Goal: Task Accomplishment & Management: Complete application form

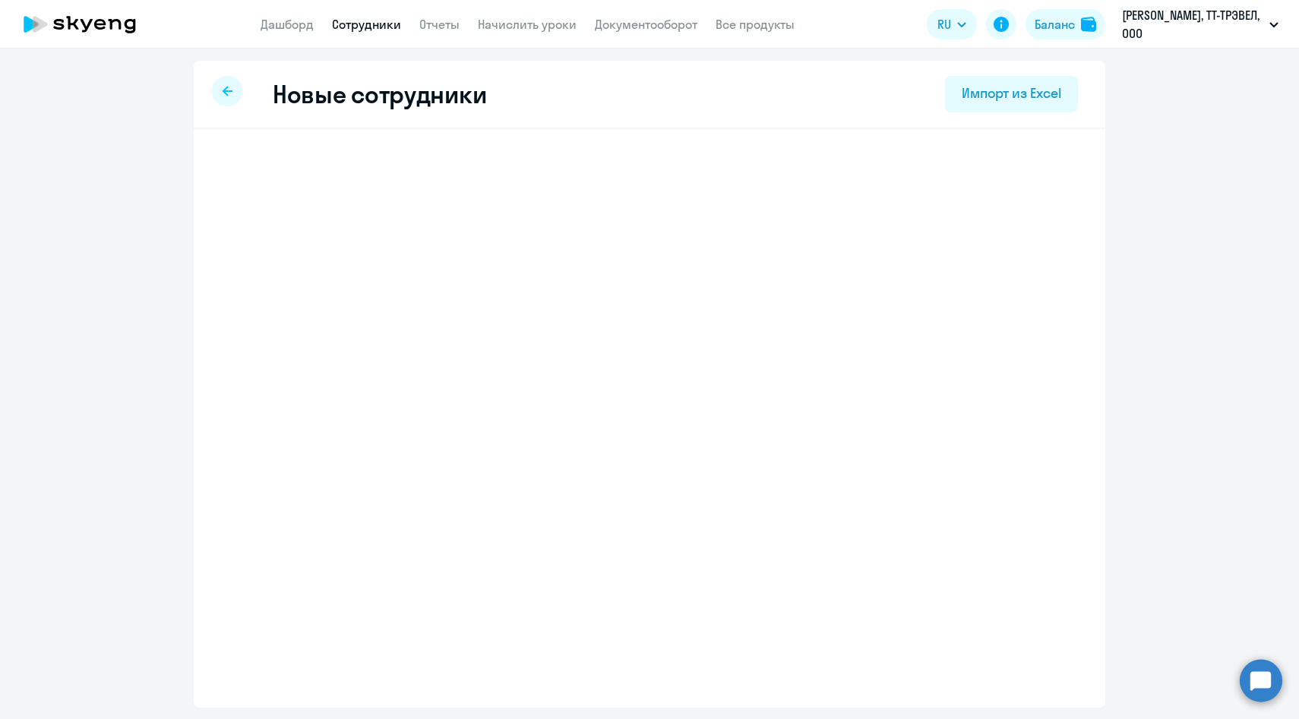
select select "english_adult_not_native_speaker"
select select "3"
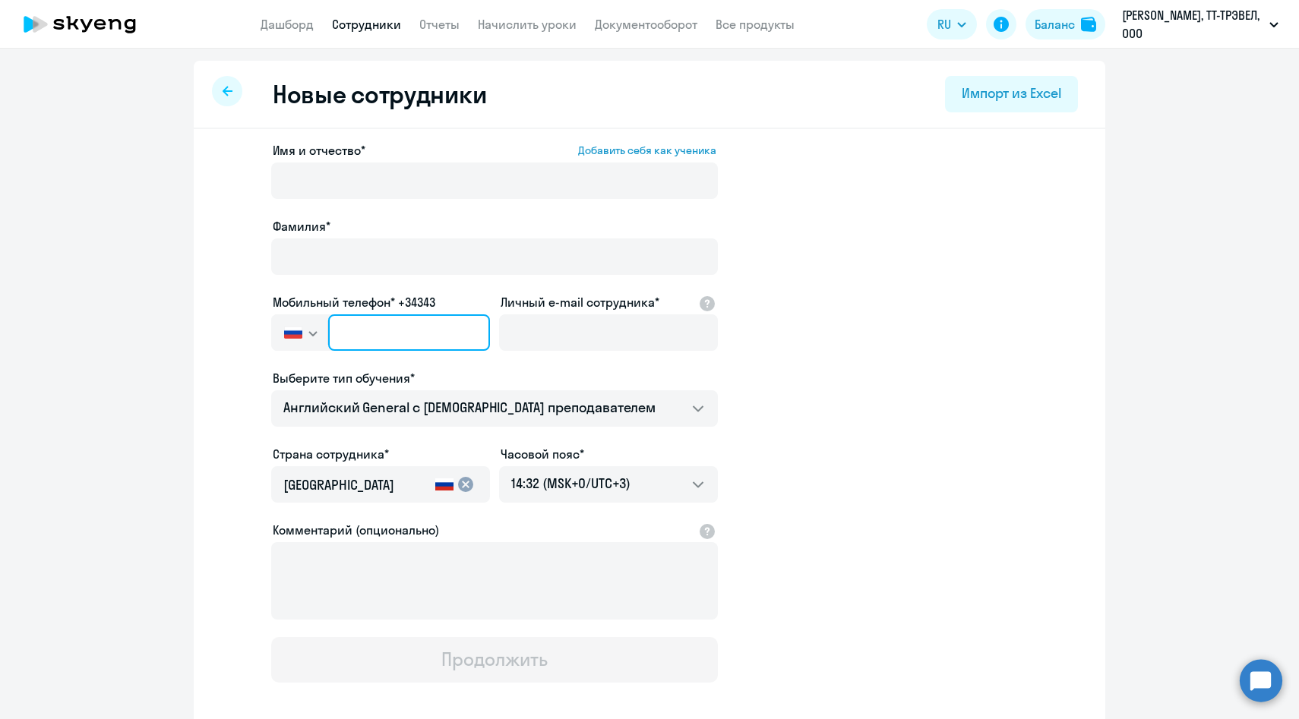
click at [349, 332] on input "text" at bounding box center [409, 332] width 162 height 36
paste input "[PHONE_NUMBER]"
type input "[PHONE_NUMBER]"
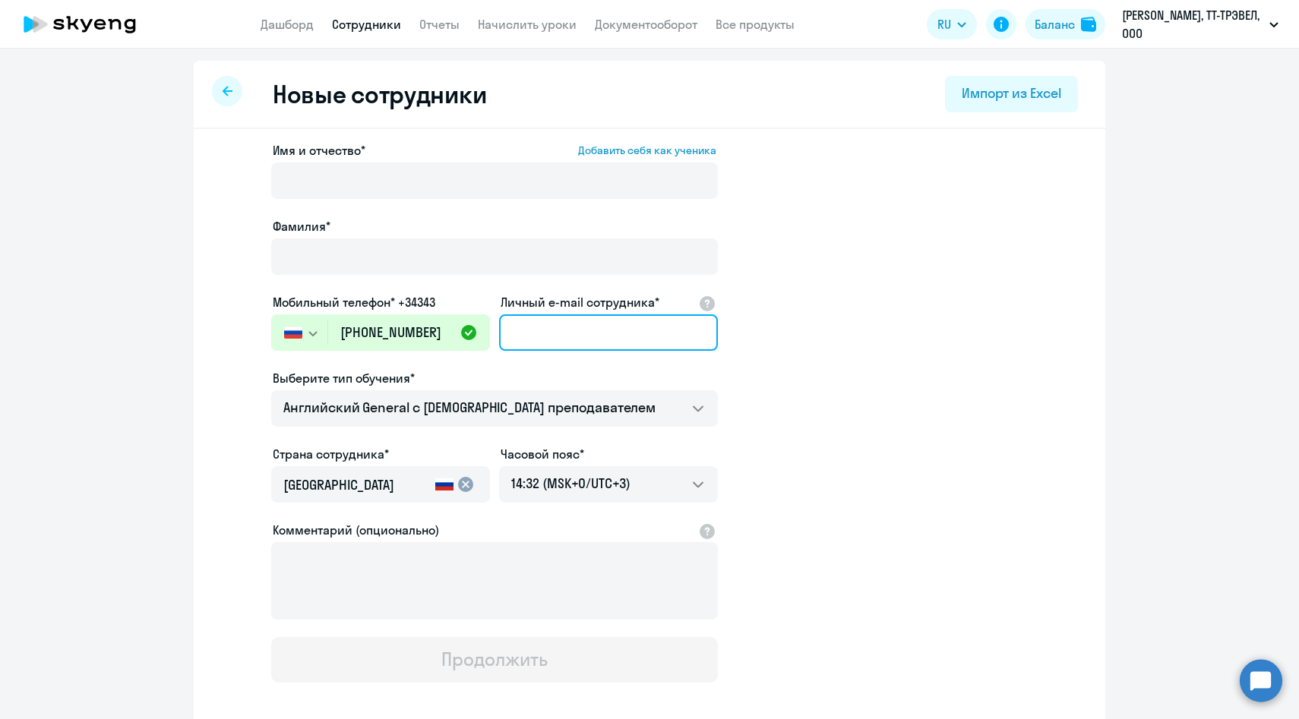
click at [544, 334] on input "Личный e-mail сотрудника*" at bounding box center [608, 332] width 219 height 36
paste input "[EMAIL_ADDRESS][DOMAIN_NAME]"
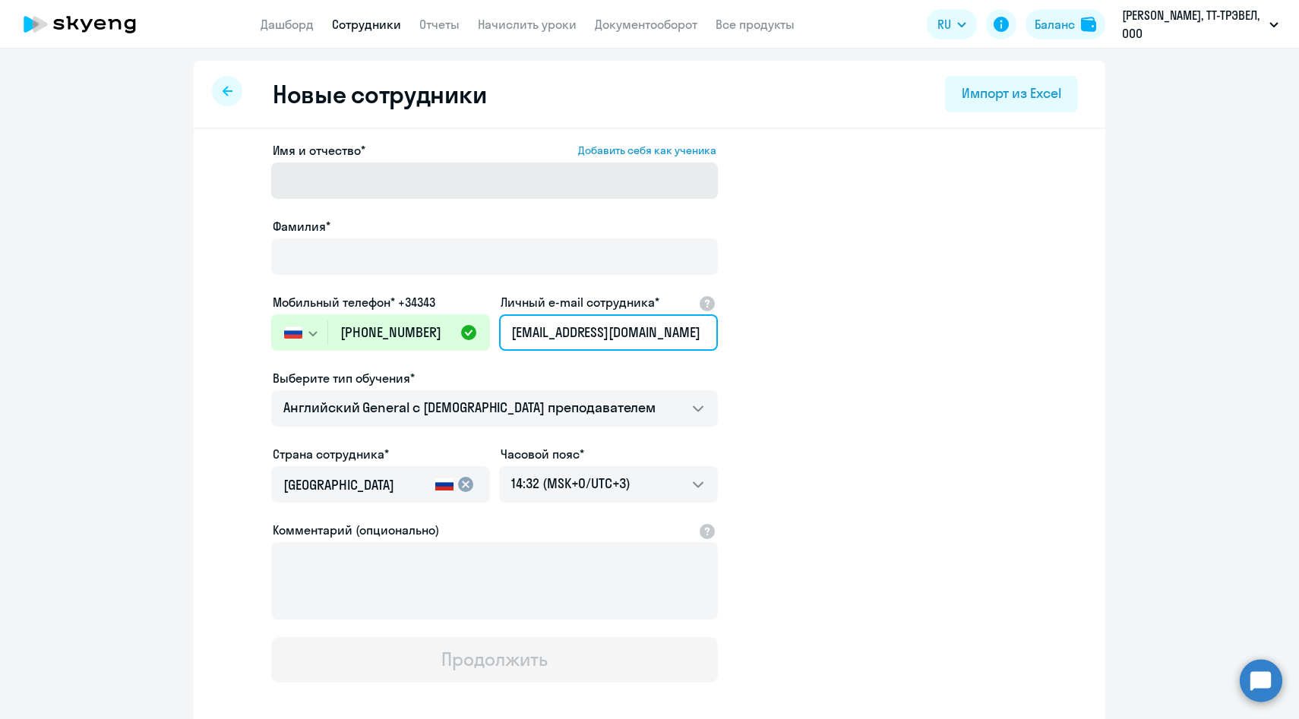
type input "[EMAIL_ADDRESS][DOMAIN_NAME]"
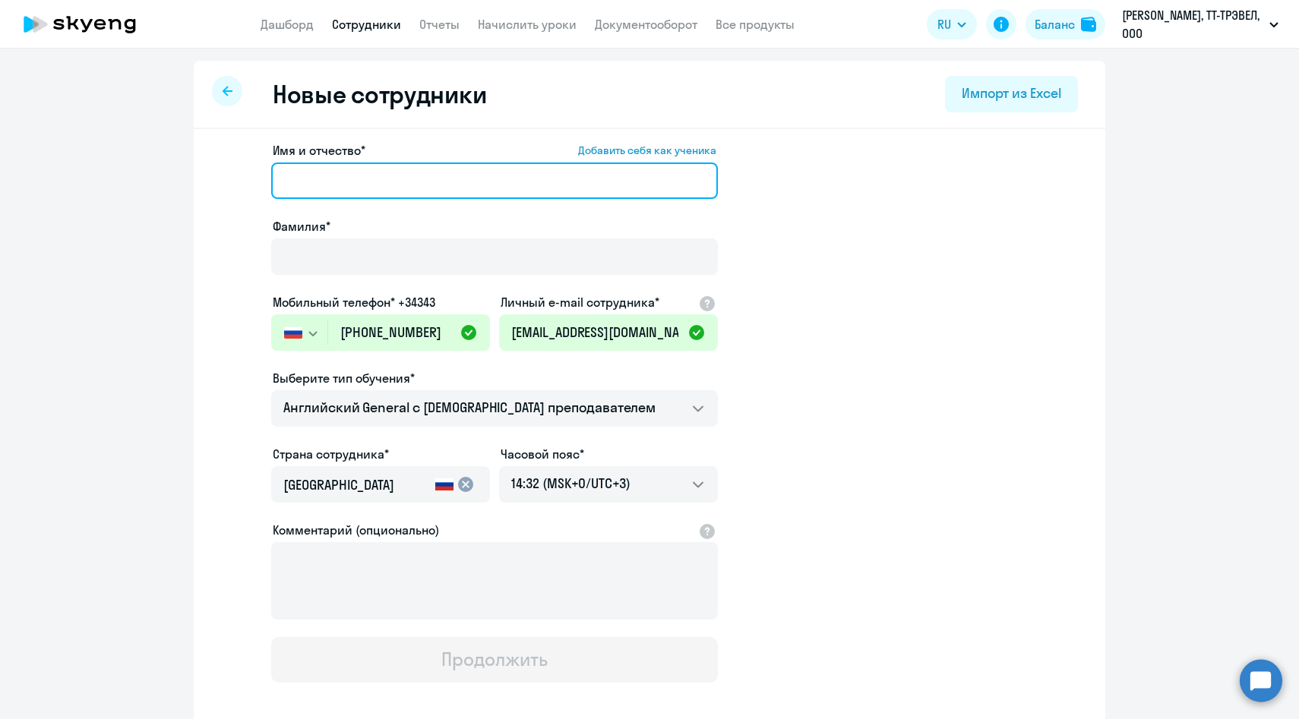
click at [424, 179] on input "Имя и отчество* Добавить себя как ученика" at bounding box center [494, 181] width 447 height 36
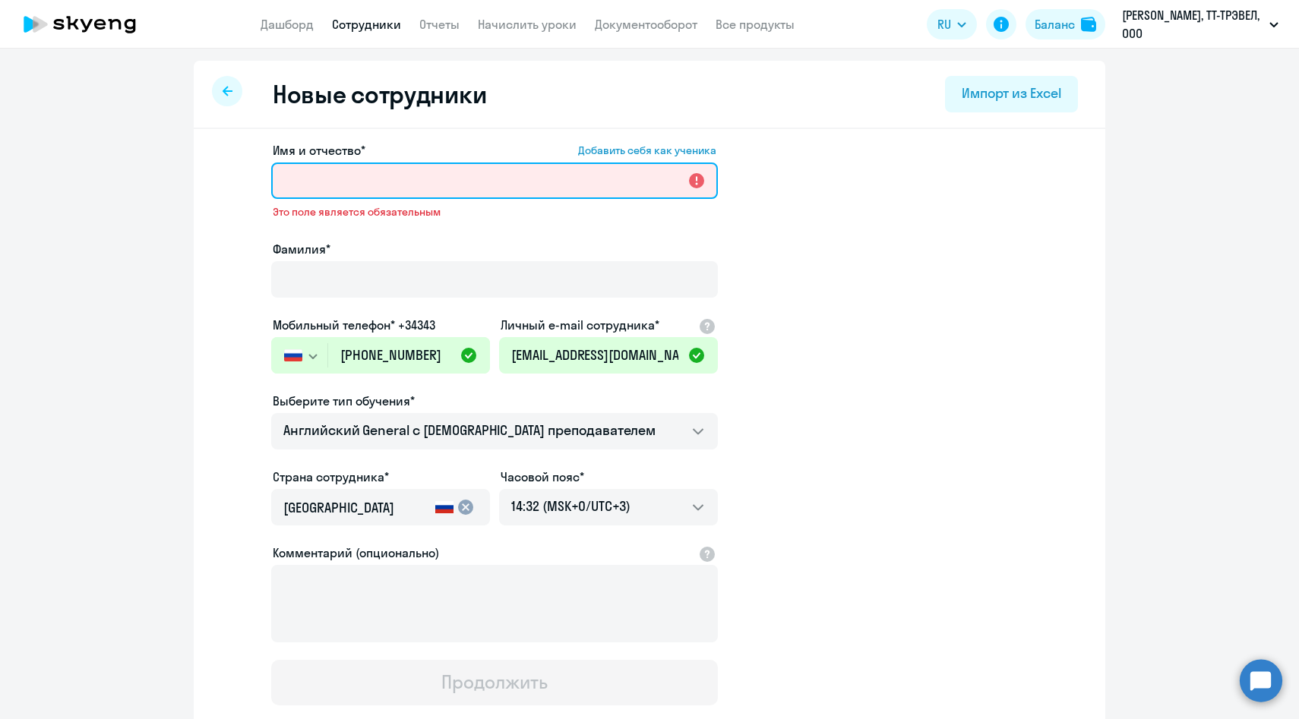
click at [435, 191] on input "Имя и отчество* Добавить себя как ученика" at bounding box center [494, 181] width 447 height 36
paste input "[PERSON_NAME]"
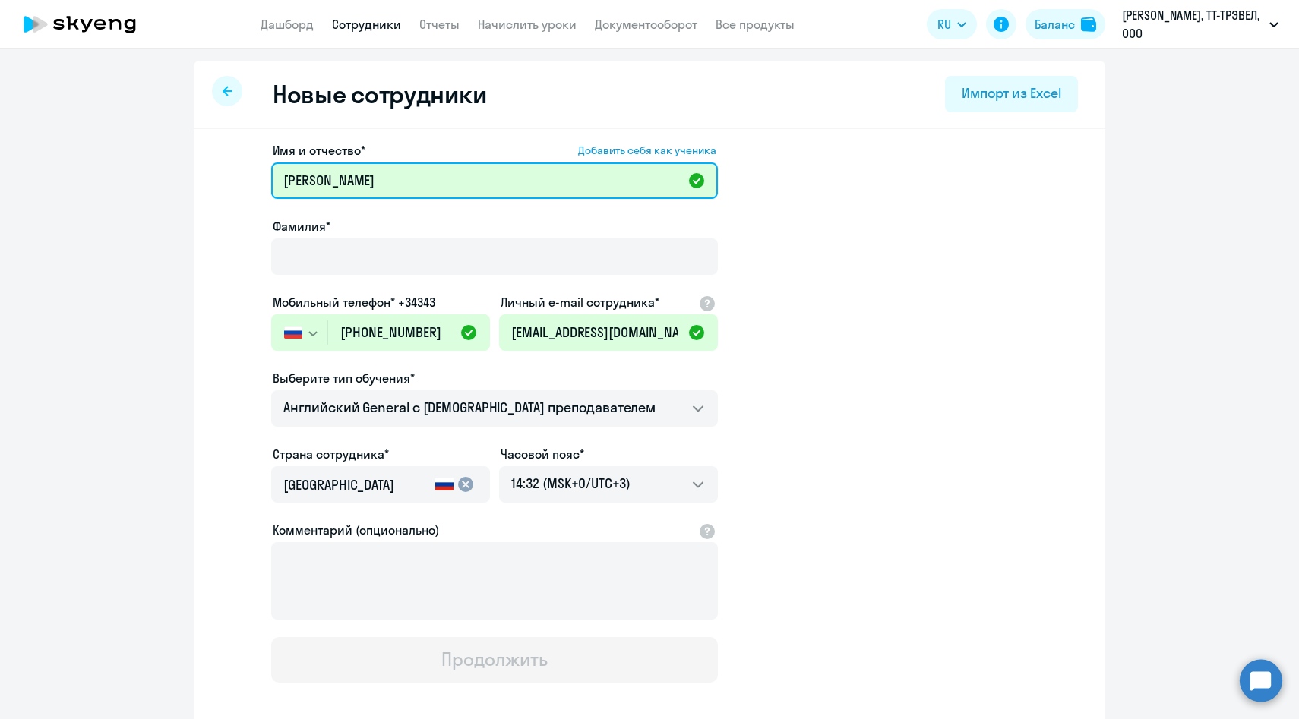
drag, startPoint x: 331, startPoint y: 182, endPoint x: 148, endPoint y: 179, distance: 183.1
click at [148, 179] on ng-component "Новые сотрудники Импорт из Excel Имя и отчество* Добавить себя как ученика [PER…" at bounding box center [649, 429] width 1299 height 736
type input "[PERSON_NAME]"
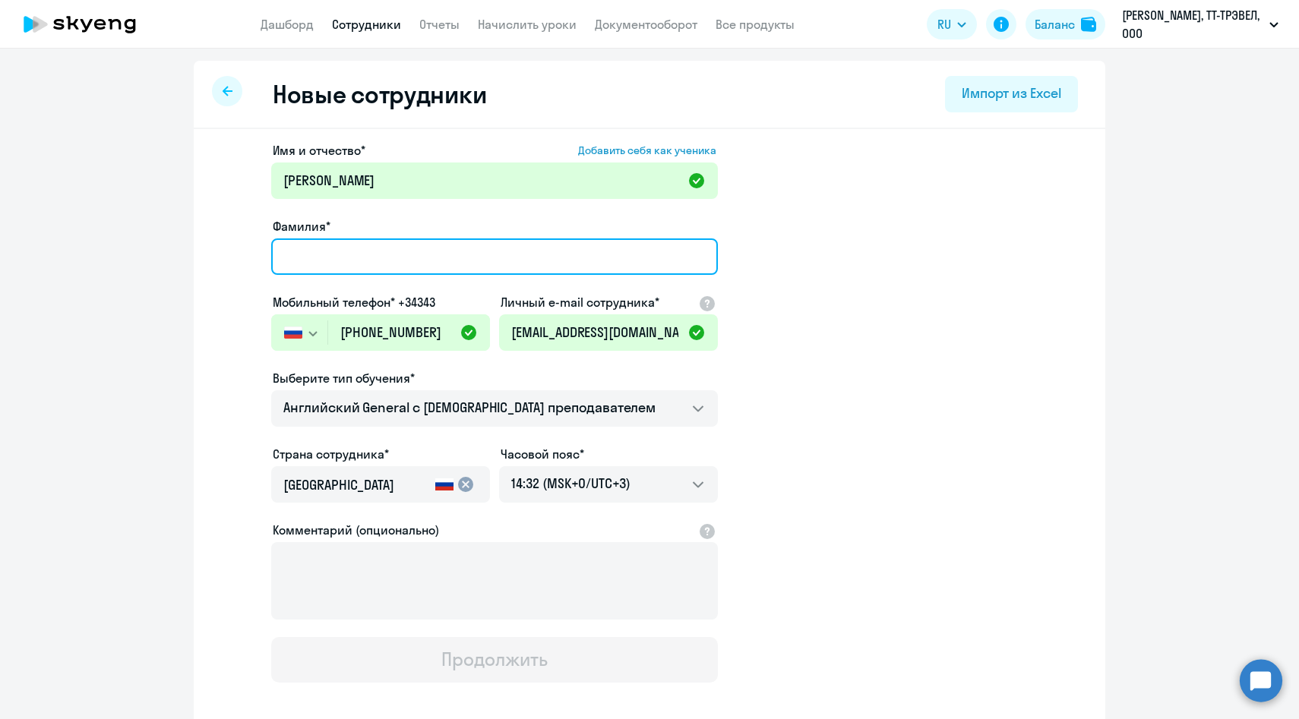
click at [408, 244] on input "Фамилия*" at bounding box center [494, 257] width 447 height 36
paste input "[PERSON_NAME]"
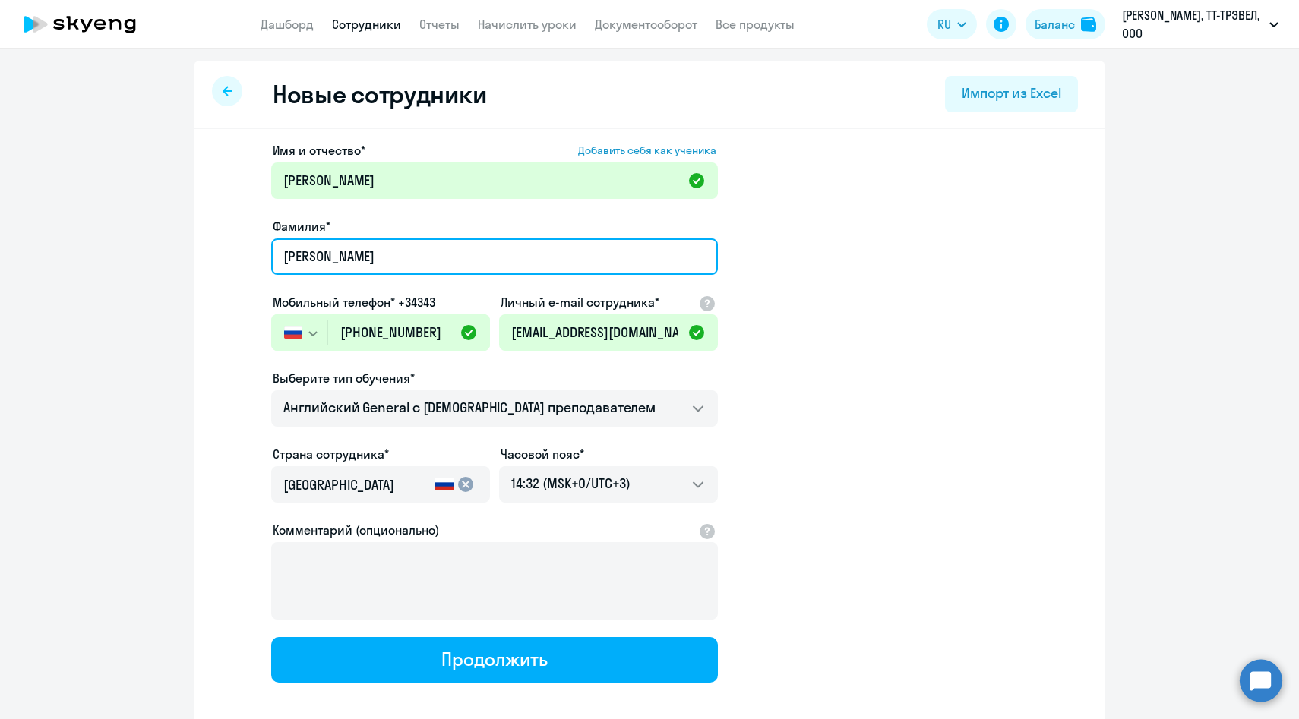
type input "[PERSON_NAME]"
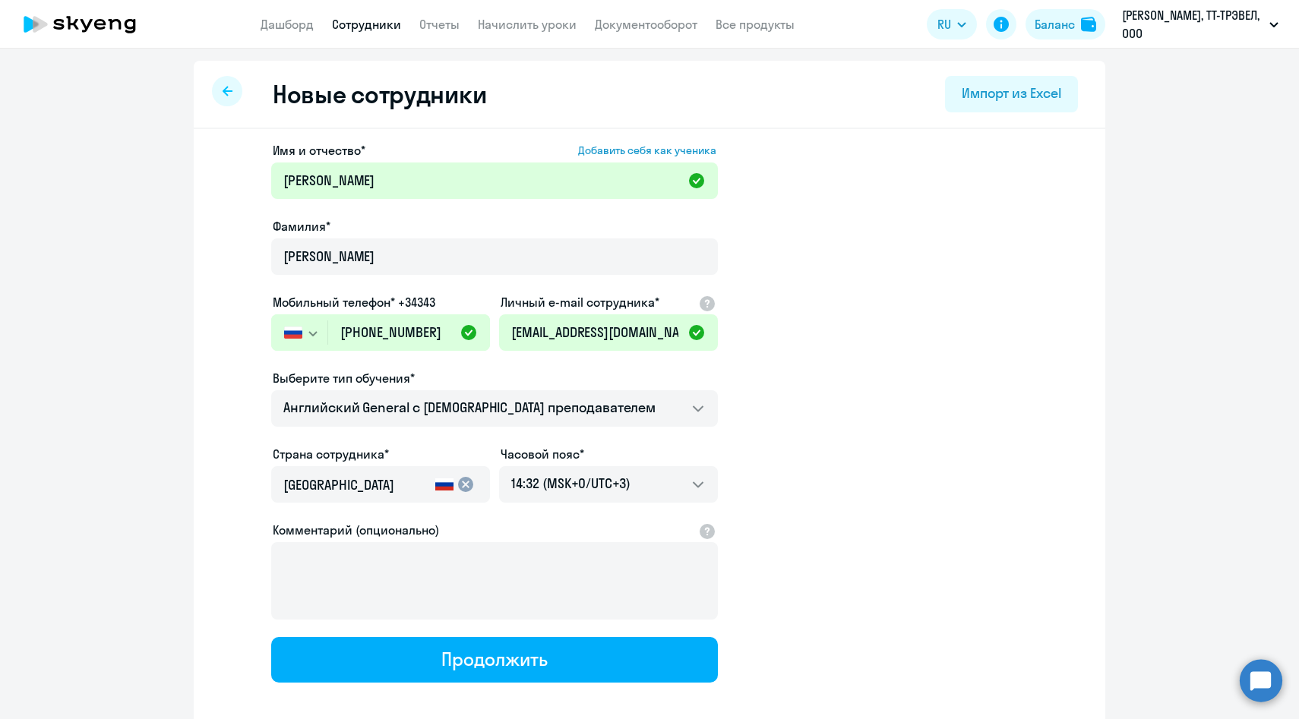
click at [410, 232] on div "Фамилия*" at bounding box center [494, 226] width 447 height 18
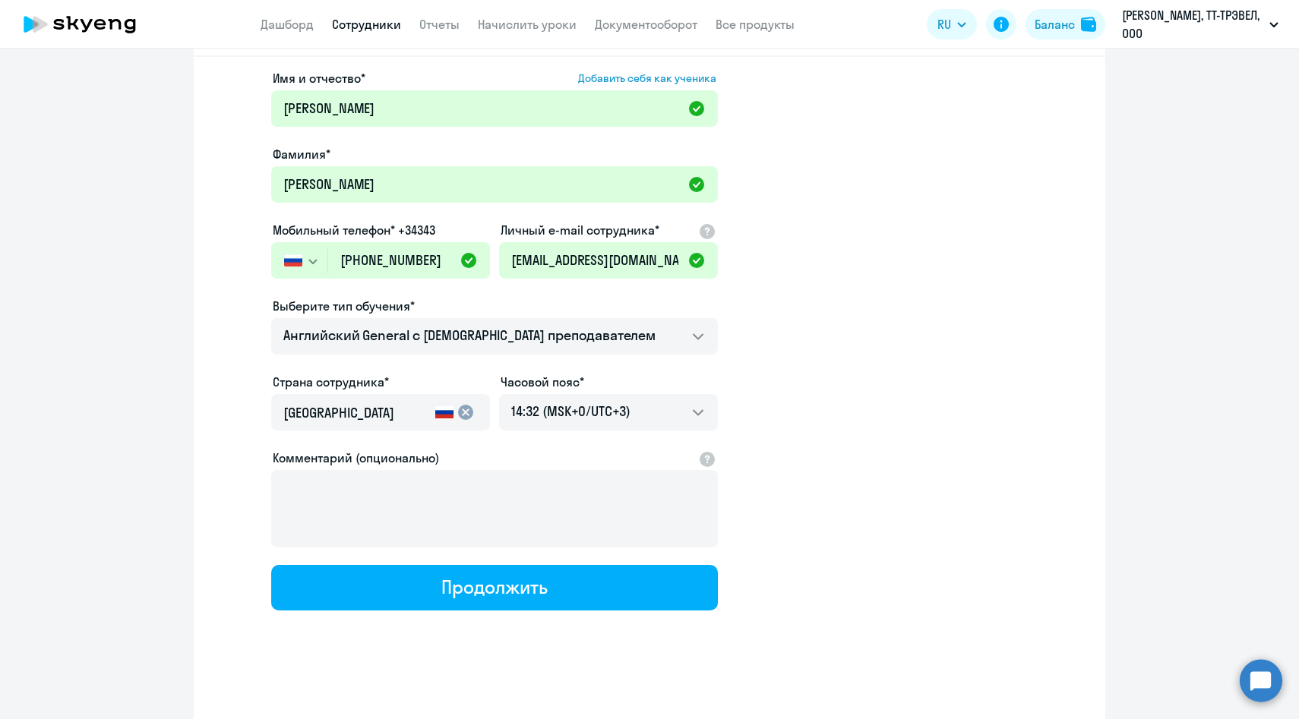
scroll to position [77, 0]
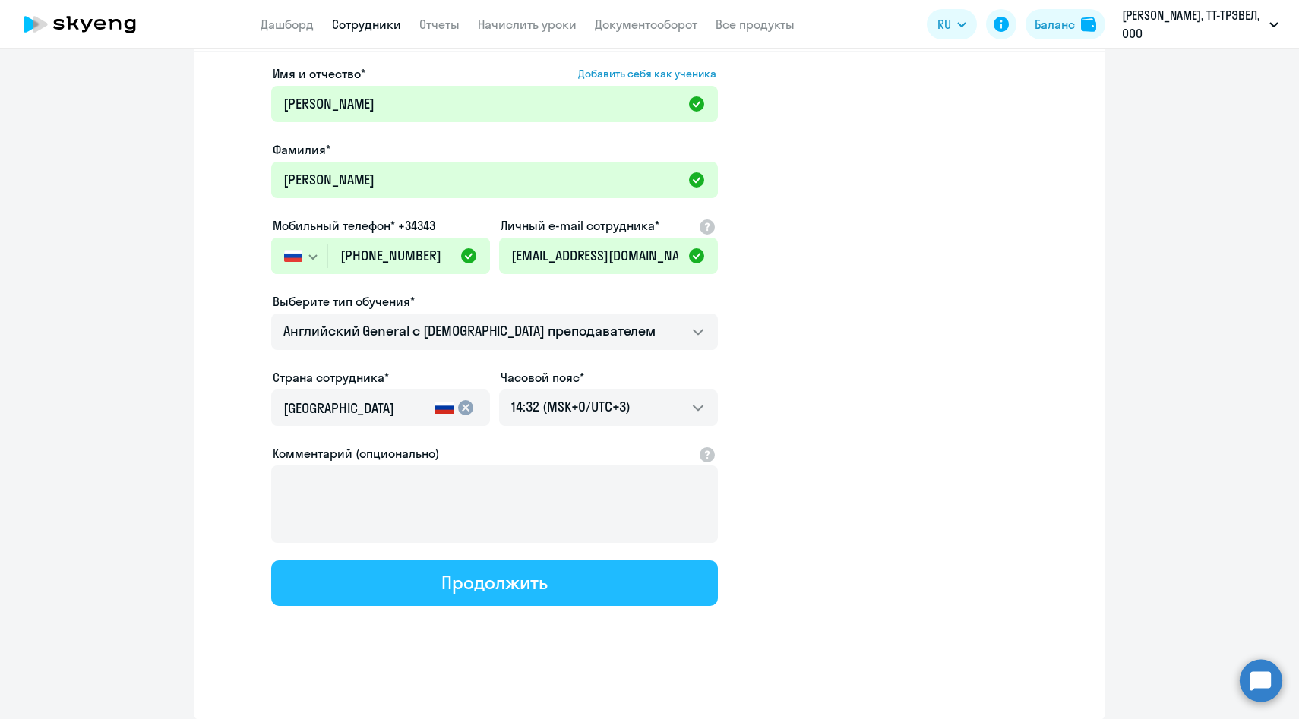
click at [414, 577] on button "Продолжить" at bounding box center [494, 584] width 447 height 46
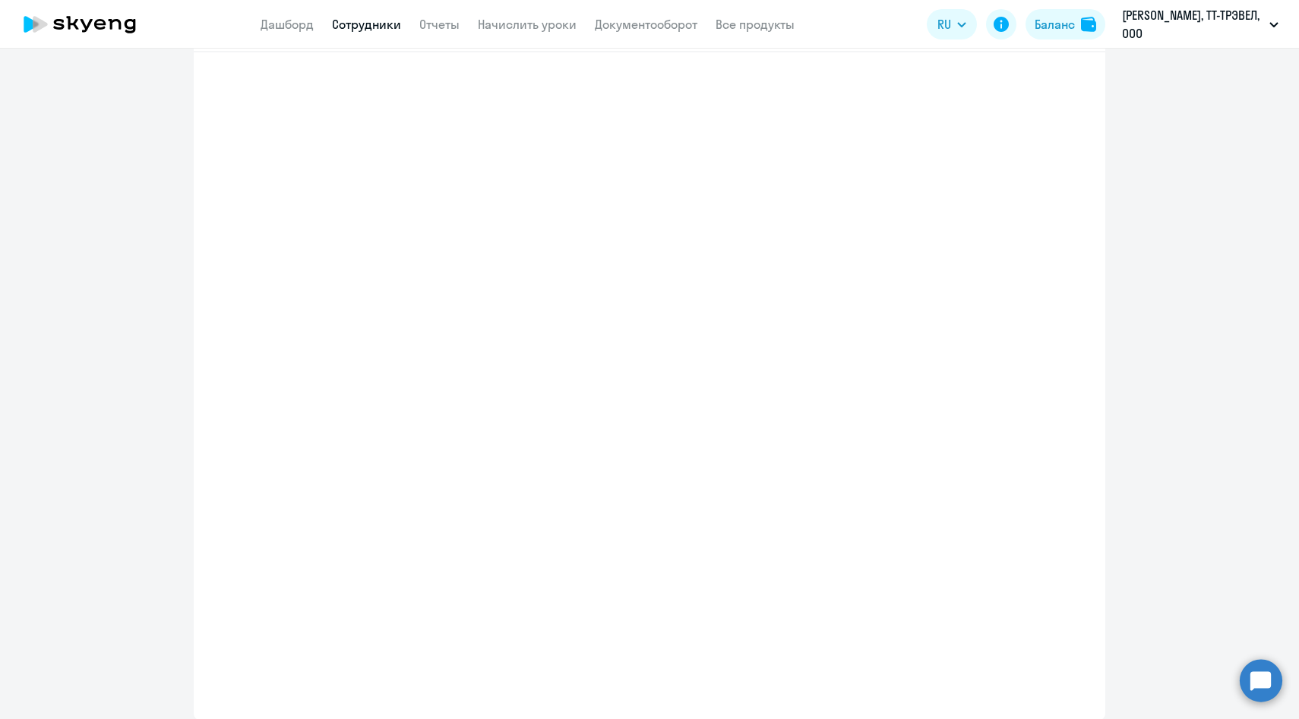
select select "english_adult_not_native_speaker"
select select "3"
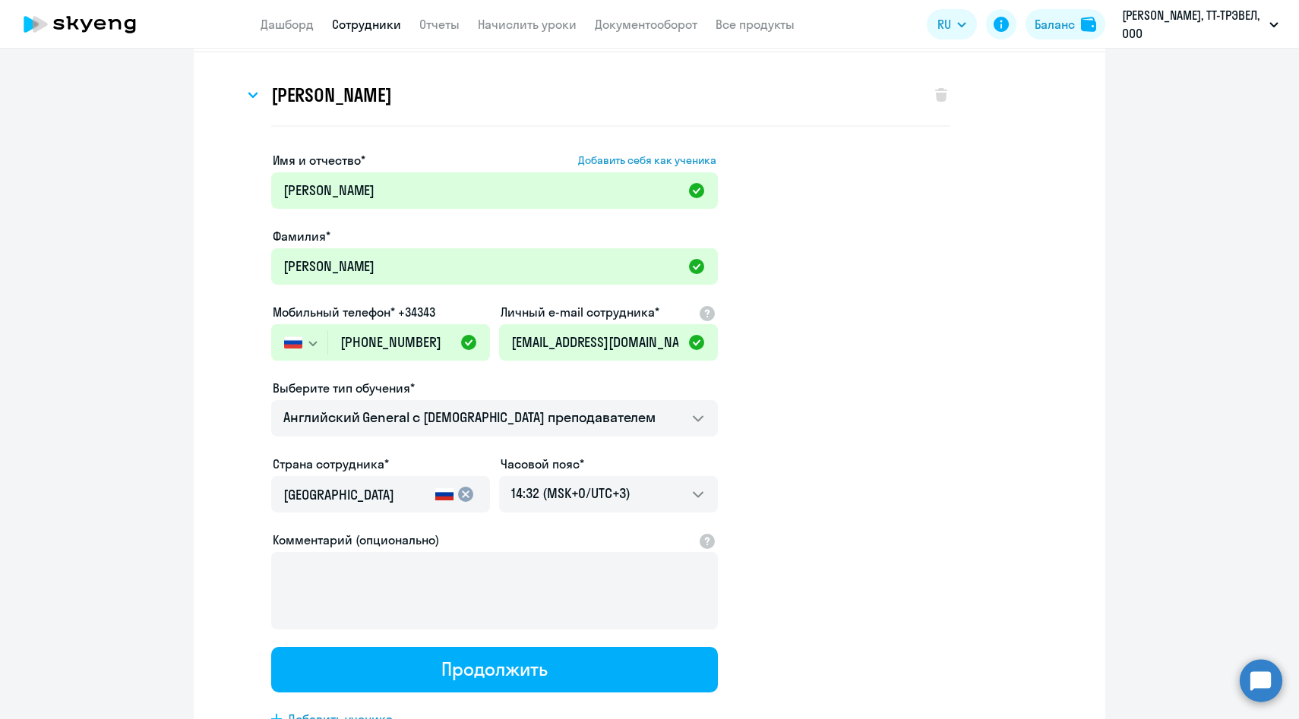
scroll to position [0, 0]
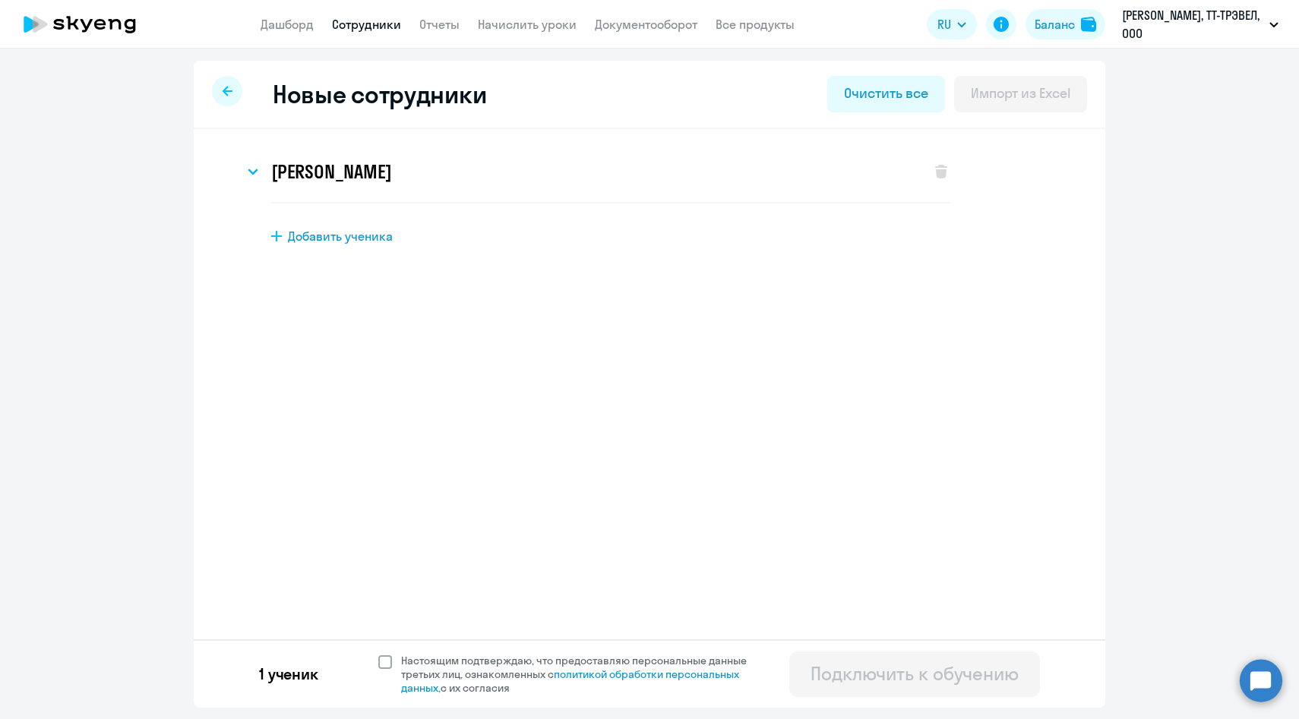
click at [428, 663] on span "Настоящим подтверждаю, что предоставляю персональные данные третьих лиц, ознако…" at bounding box center [583, 674] width 364 height 41
click at [378, 654] on input "Настоящим подтверждаю, что предоставляю персональные данные третьих лиц, ознако…" at bounding box center [378, 653] width 1 height 1
checkbox input "true"
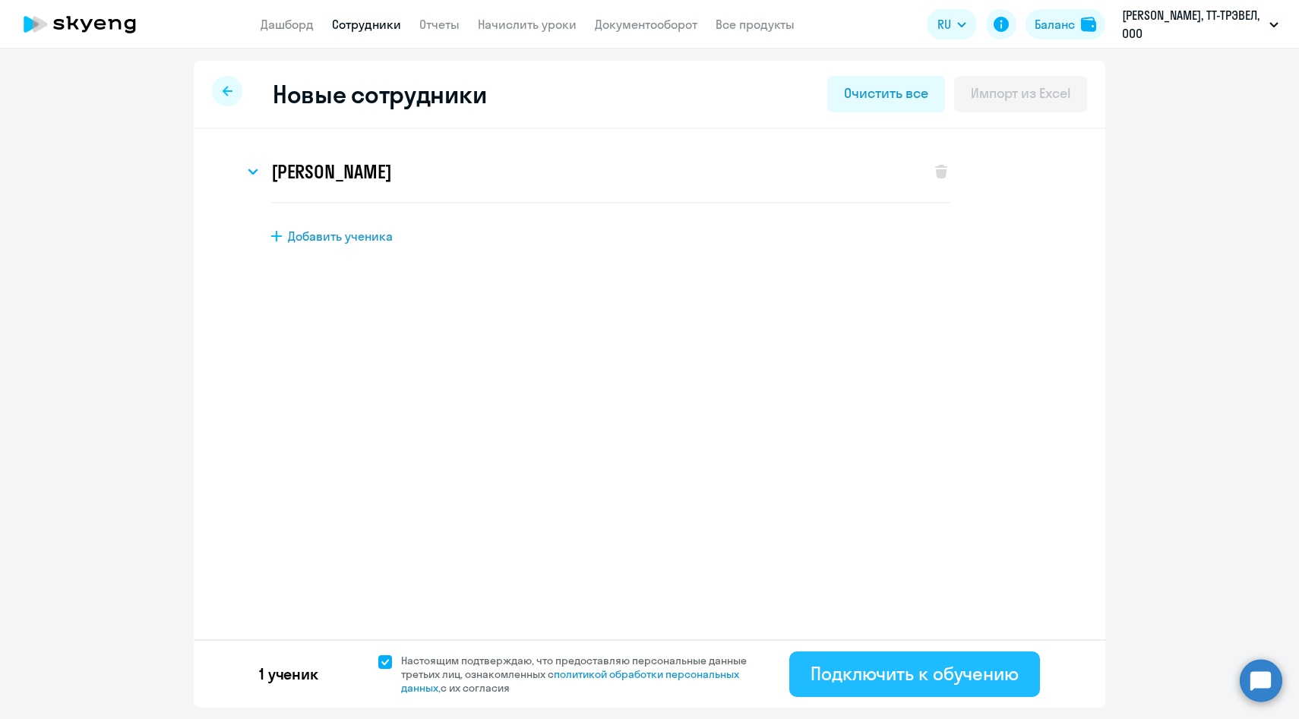
click at [820, 674] on div "Подключить к обучению" at bounding box center [915, 674] width 208 height 24
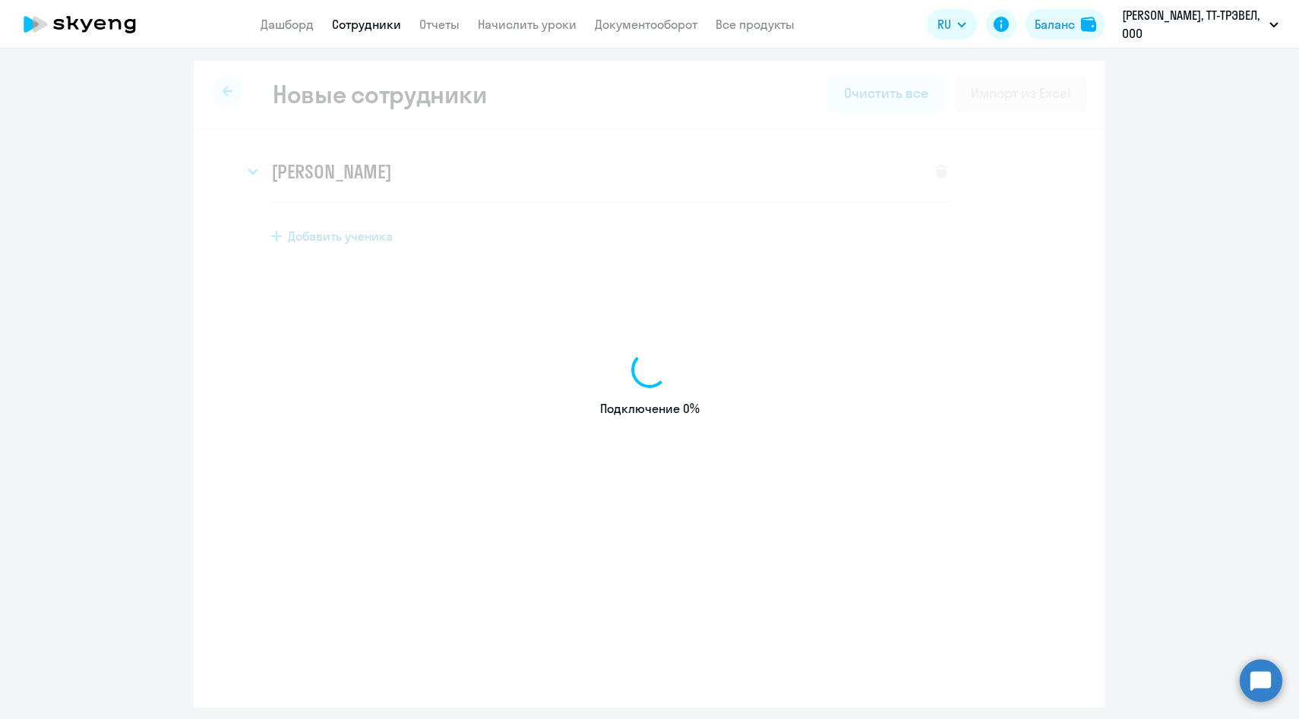
select select "english_adult_not_native_speaker"
select select "3"
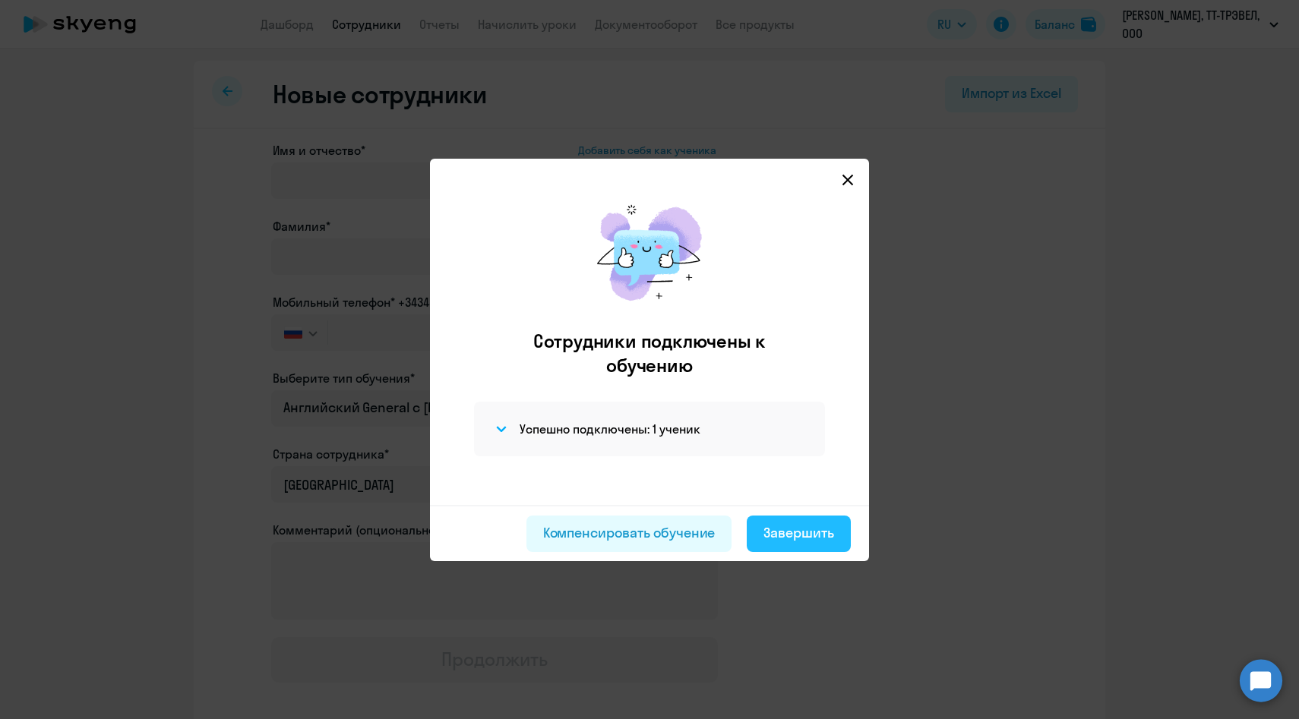
click at [804, 521] on button "Завершить" at bounding box center [799, 534] width 104 height 36
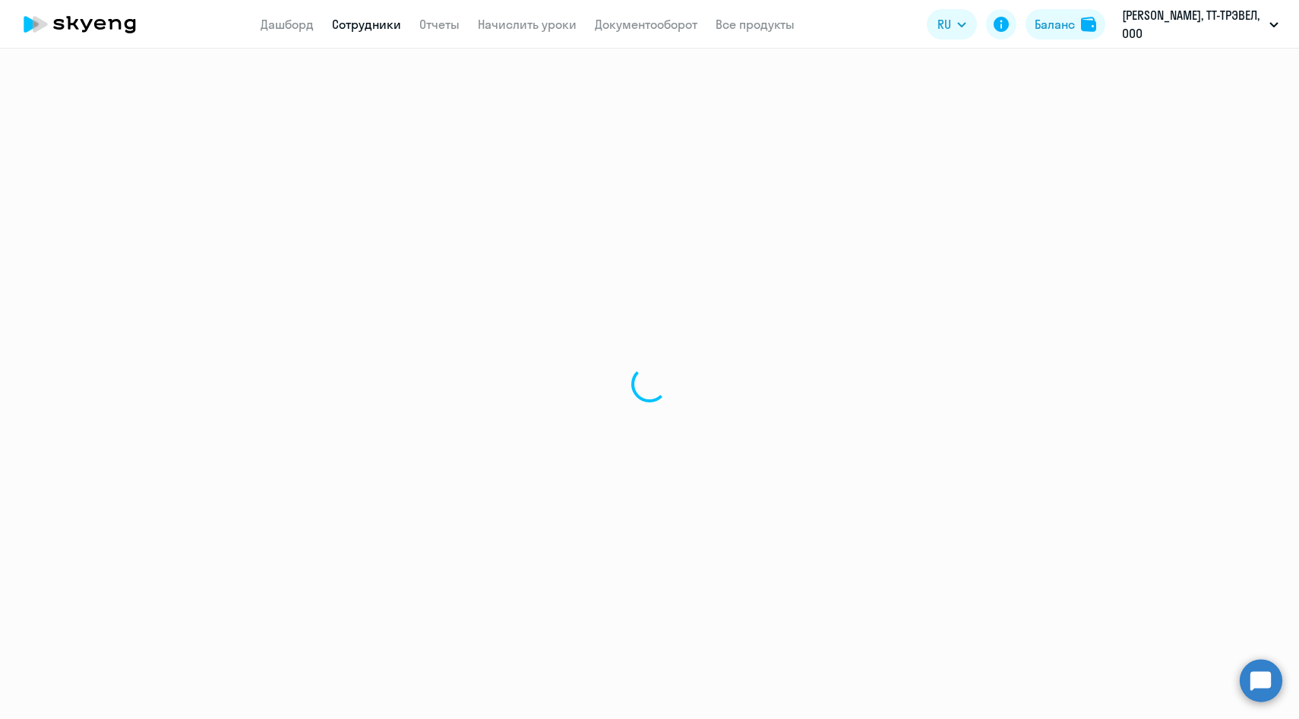
select select "30"
